Goal: Entertainment & Leisure: Consume media (video, audio)

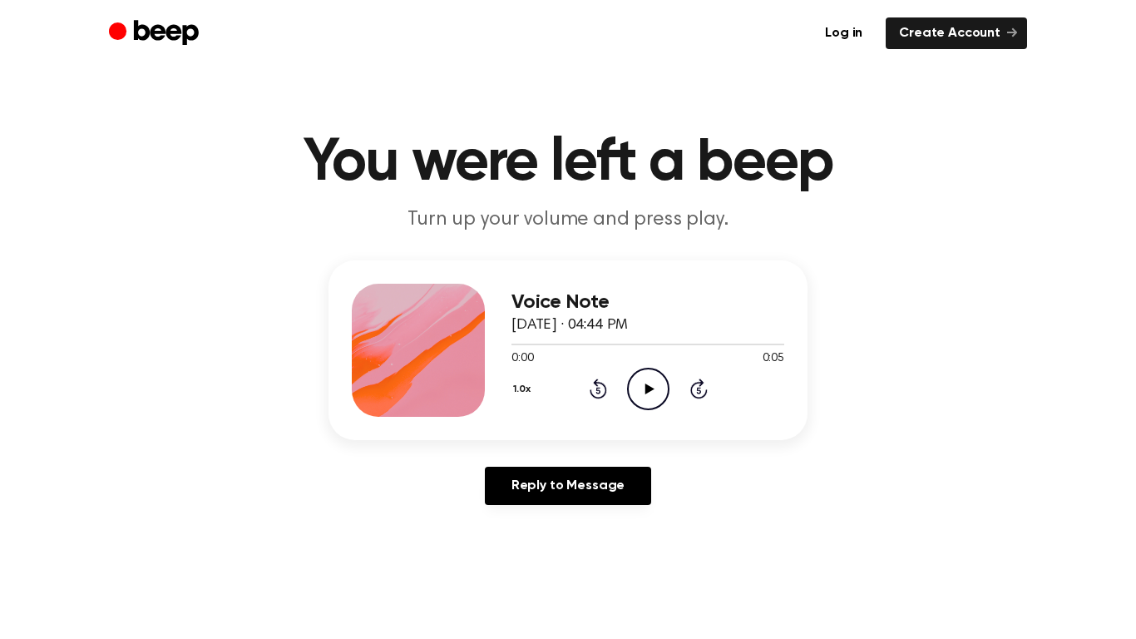
click at [655, 370] on icon "Play Audio" at bounding box center [648, 389] width 42 height 42
click at [634, 376] on icon "Play Audio" at bounding box center [648, 389] width 42 height 42
click at [654, 403] on icon "Play Audio" at bounding box center [648, 389] width 42 height 42
click at [645, 381] on icon "Play Audio" at bounding box center [648, 389] width 42 height 42
click at [662, 382] on icon "Play Audio" at bounding box center [648, 389] width 42 height 42
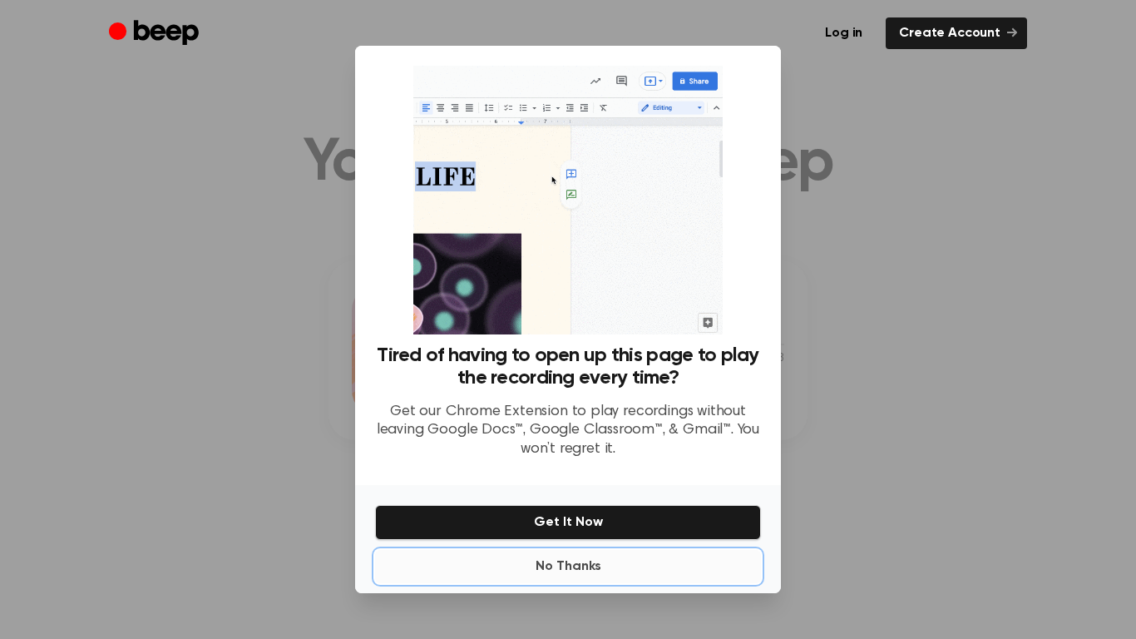
click at [566, 577] on button "No Thanks" at bounding box center [568, 566] width 386 height 33
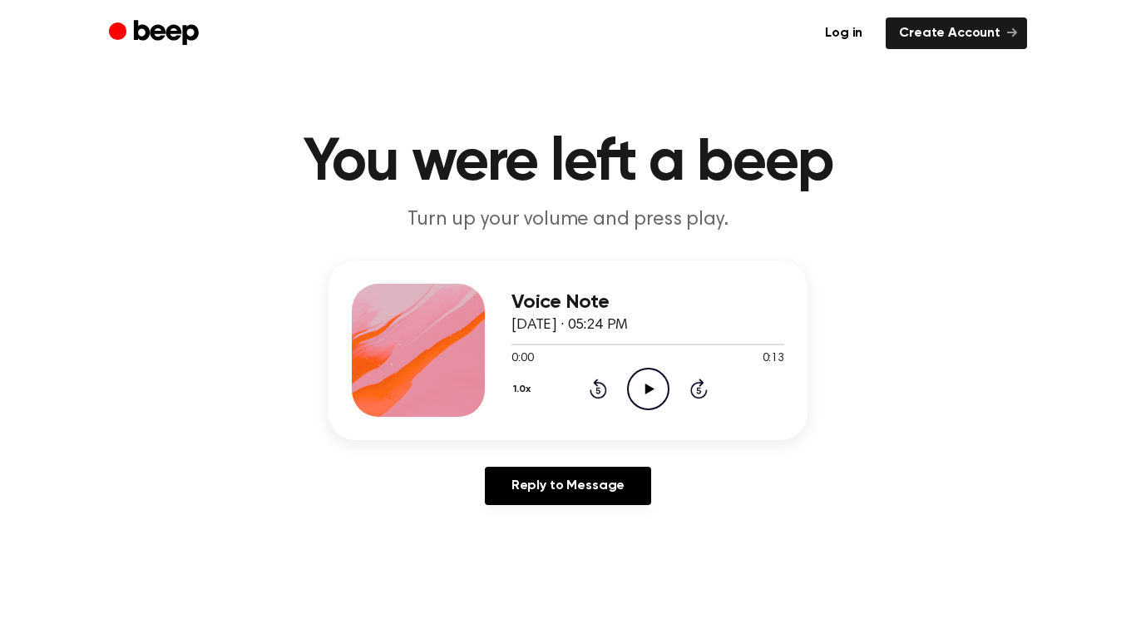
click at [638, 400] on icon "Play Audio" at bounding box center [648, 389] width 42 height 42
click at [665, 403] on icon "Play Audio" at bounding box center [648, 389] width 42 height 42
click at [640, 377] on icon "Play Audio" at bounding box center [648, 389] width 42 height 42
click at [645, 374] on icon "Play Audio" at bounding box center [648, 389] width 42 height 42
